Goal: Transaction & Acquisition: Subscribe to service/newsletter

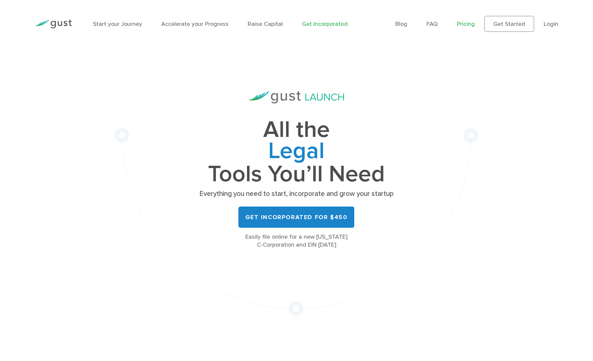
click at [470, 26] on link "Pricing" at bounding box center [466, 24] width 18 height 7
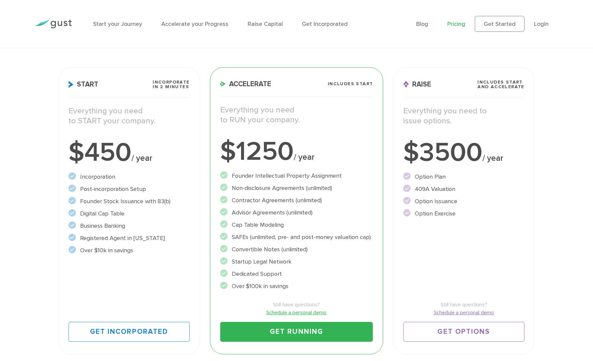
scroll to position [79, 0]
drag, startPoint x: 135, startPoint y: 253, endPoint x: 94, endPoint y: 250, distance: 41.5
click at [94, 250] on li "Over $10k in savings" at bounding box center [129, 250] width 121 height 9
click at [136, 254] on li "Over $10k in savings" at bounding box center [129, 250] width 121 height 9
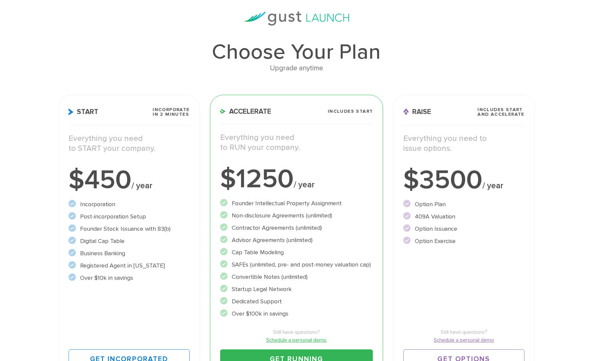
scroll to position [0, 0]
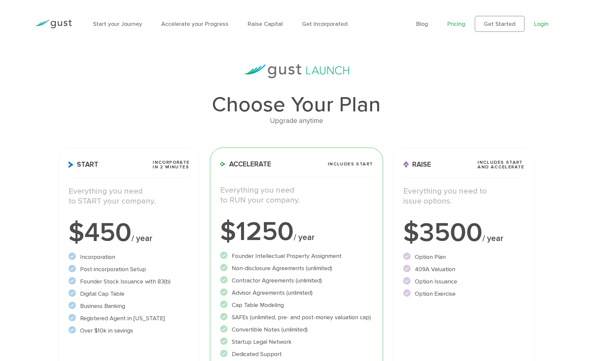
click at [545, 22] on link "Login" at bounding box center [541, 24] width 15 height 7
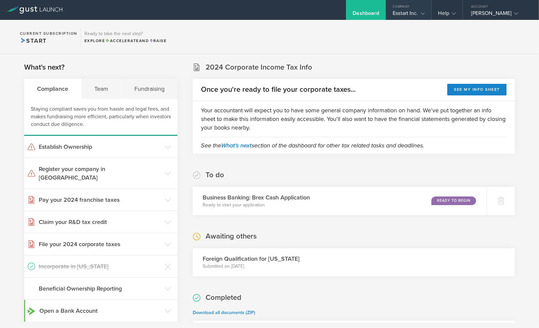
click at [420, 13] on div "Esstart Inc." at bounding box center [408, 15] width 45 height 10
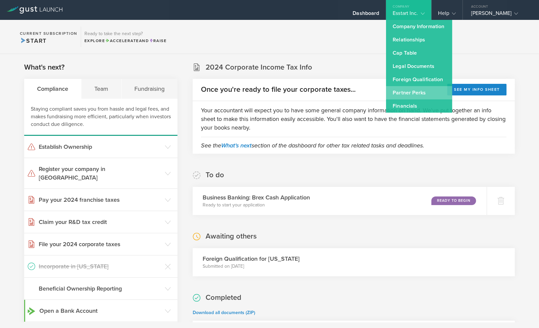
click at [399, 93] on link "Partner Perks" at bounding box center [419, 92] width 66 height 13
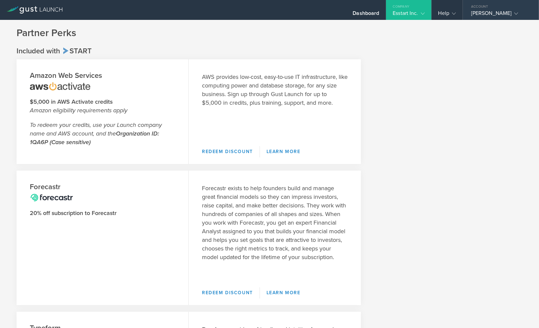
click at [497, 9] on div "Account" at bounding box center [501, 5] width 76 height 10
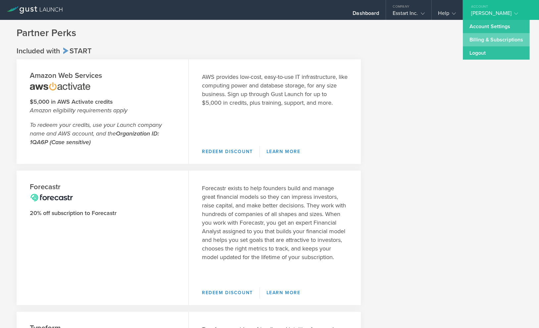
click at [487, 40] on link "Billing & Subscriptions" at bounding box center [496, 39] width 67 height 13
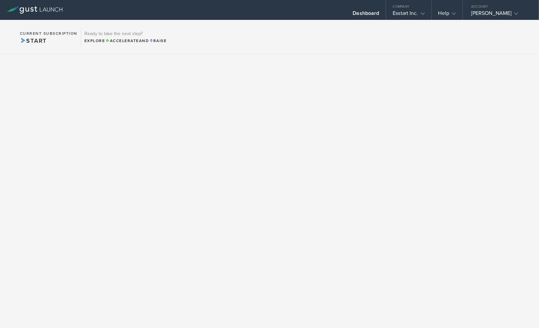
click at [487, 19] on div "[PERSON_NAME]" at bounding box center [499, 15] width 56 height 10
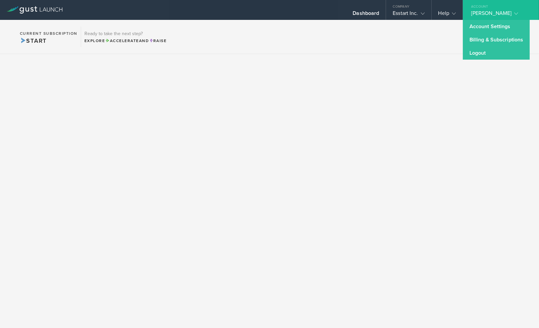
click at [392, 43] on section "Current Subscription Start Ready to take the next step? Explore Accelerate and …" at bounding box center [269, 37] width 539 height 34
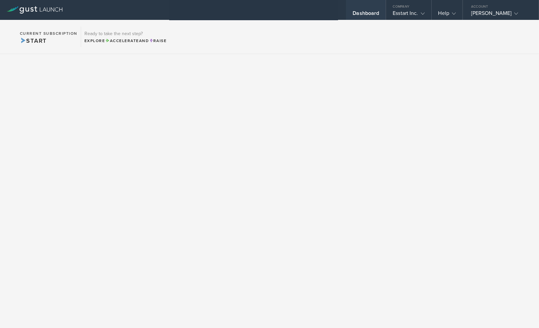
click at [360, 15] on div "Dashboard" at bounding box center [366, 15] width 26 height 10
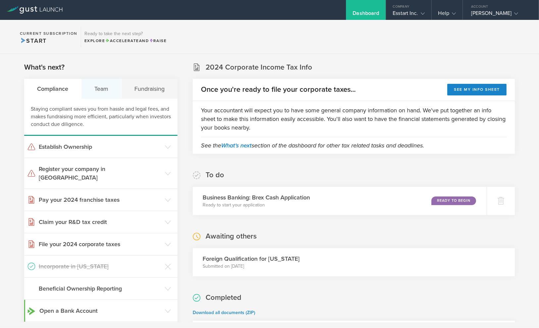
click at [101, 88] on div "Team" at bounding box center [101, 89] width 40 height 20
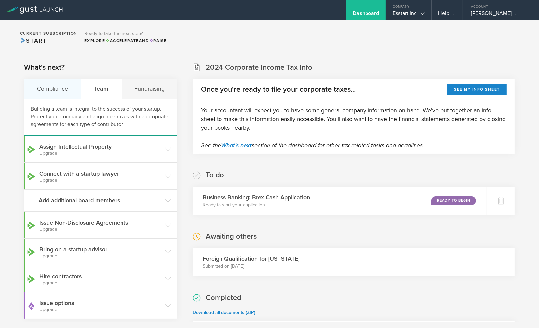
click at [69, 91] on div "Compliance" at bounding box center [52, 89] width 57 height 20
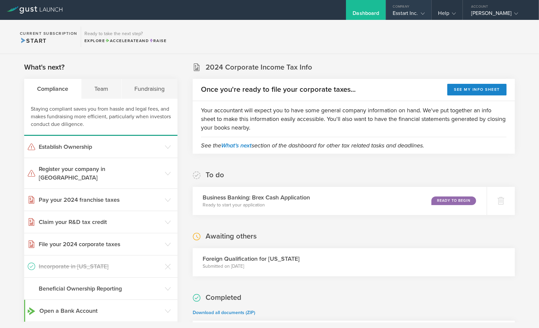
click at [418, 14] on gust-icon at bounding box center [421, 13] width 7 height 7
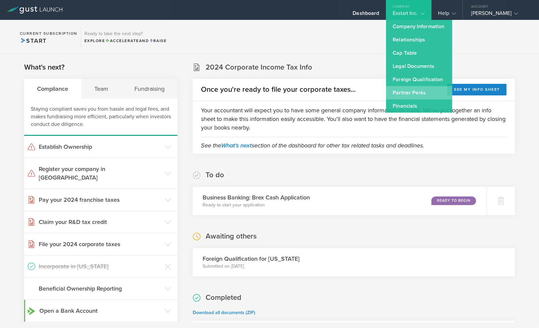
click at [404, 93] on link "Partner Perks" at bounding box center [419, 92] width 66 height 13
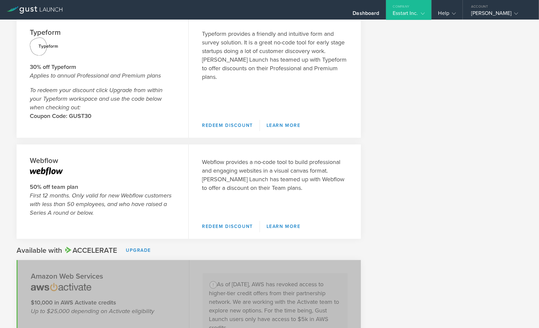
scroll to position [299, 0]
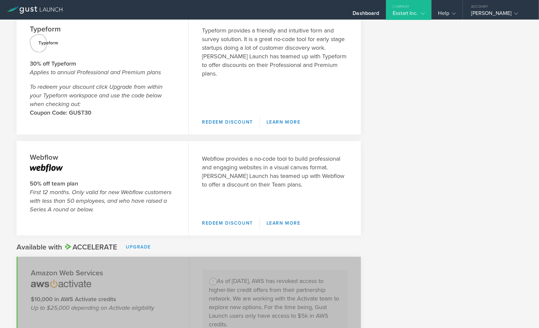
click at [134, 246] on link "Upgrade" at bounding box center [138, 247] width 25 height 10
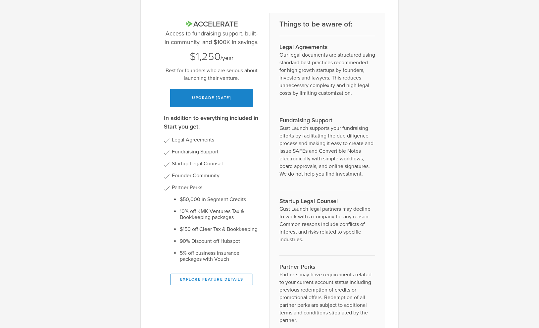
scroll to position [39, 0]
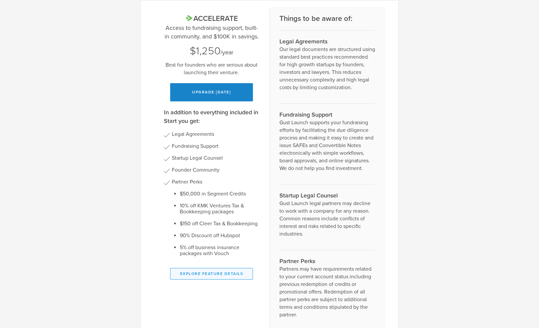
click at [213, 272] on button "Explore Feature Details" at bounding box center [211, 274] width 83 height 12
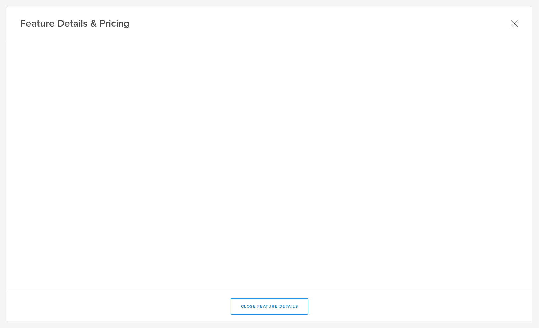
click at [516, 24] on icon at bounding box center [515, 23] width 8 height 8
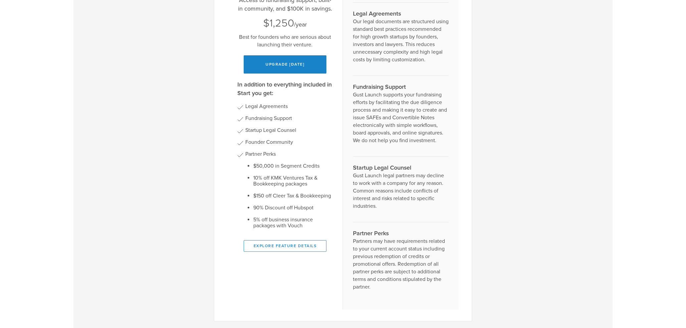
scroll to position [0, 0]
